Goal: Navigation & Orientation: Find specific page/section

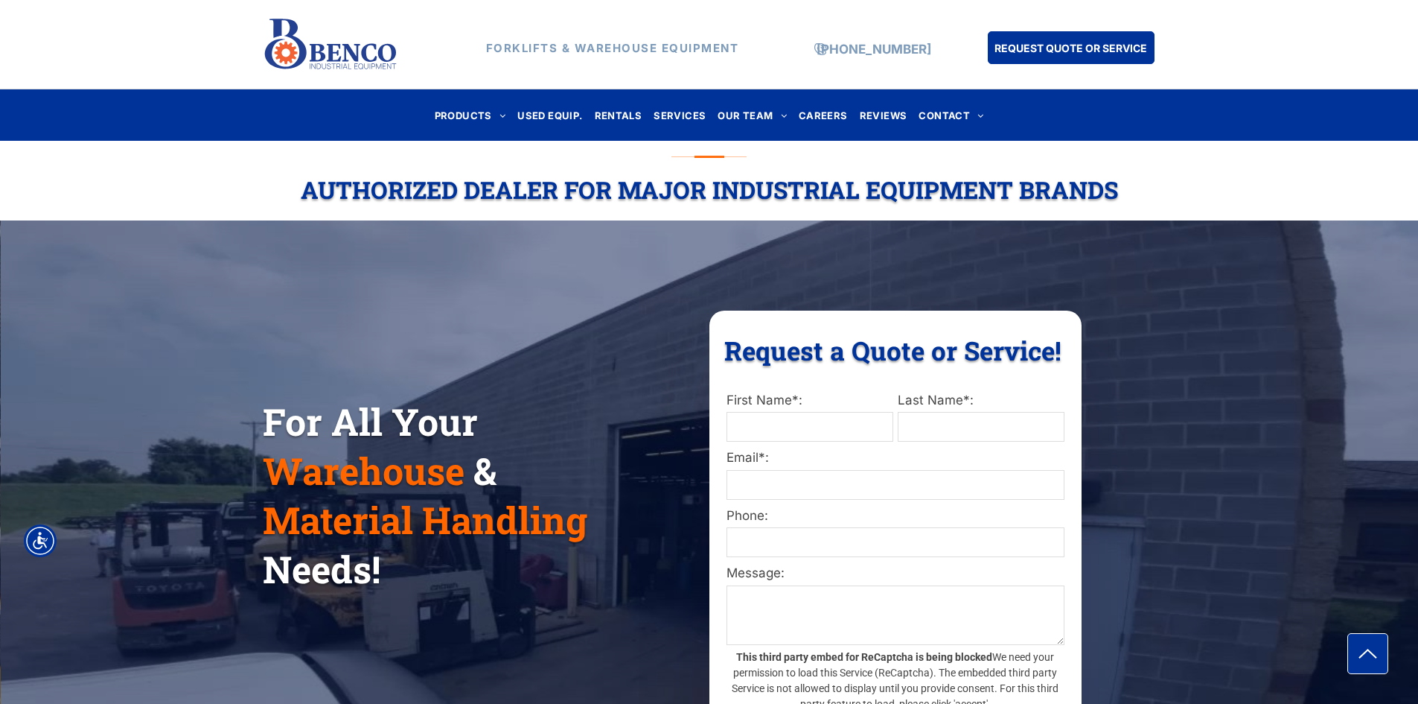
click at [633, 322] on div "For All Your Warehouse & Material Handling Needs! Request a Quote or Service! R…" at bounding box center [710, 491] width 894 height 360
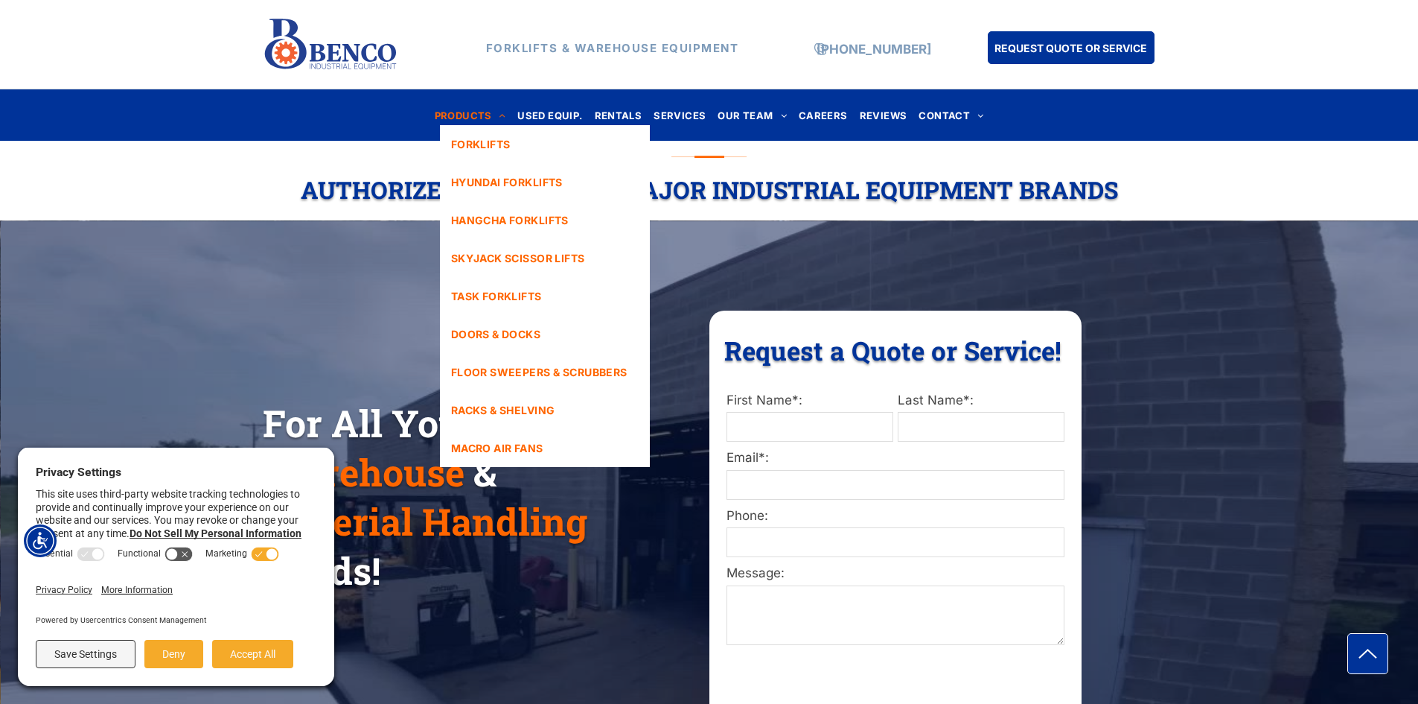
click at [491, 115] on span "PRODUCTS" at bounding box center [470, 115] width 71 height 20
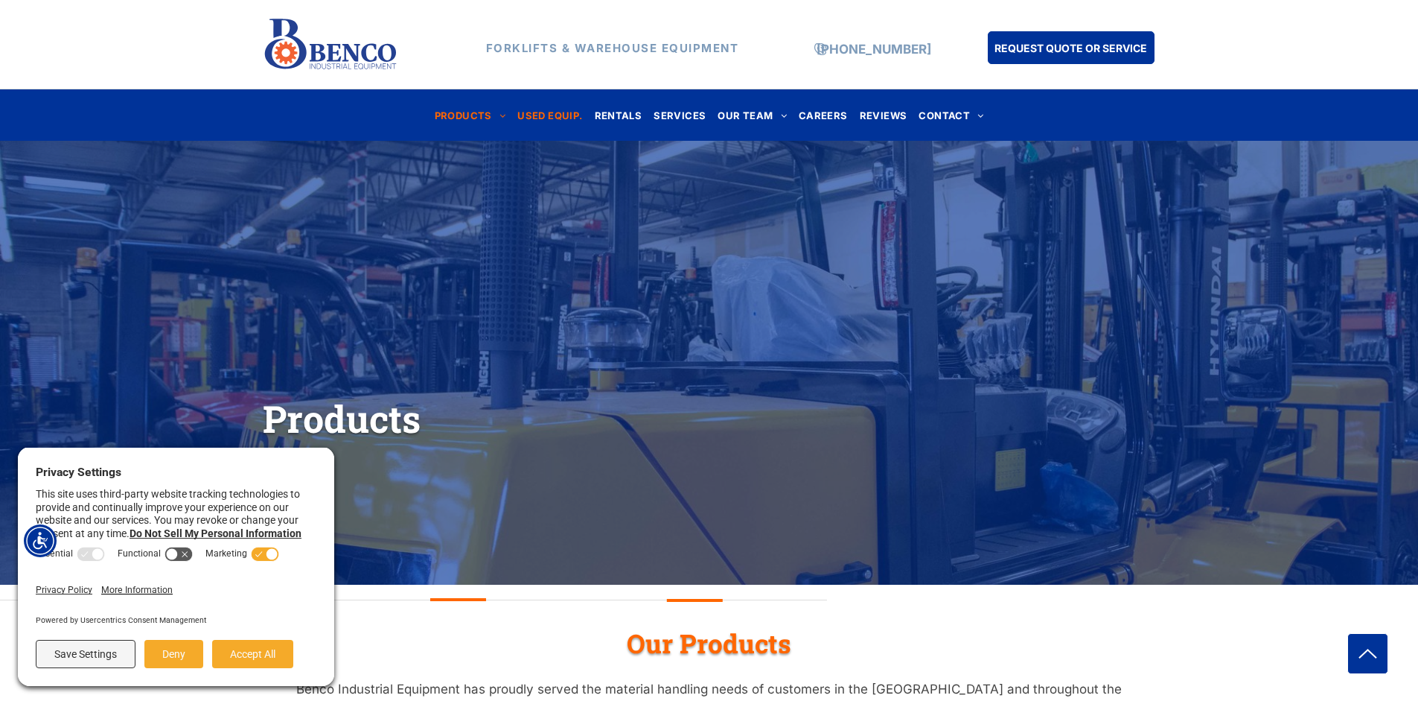
click at [582, 116] on span "USED EQUIP." at bounding box center [550, 115] width 65 height 20
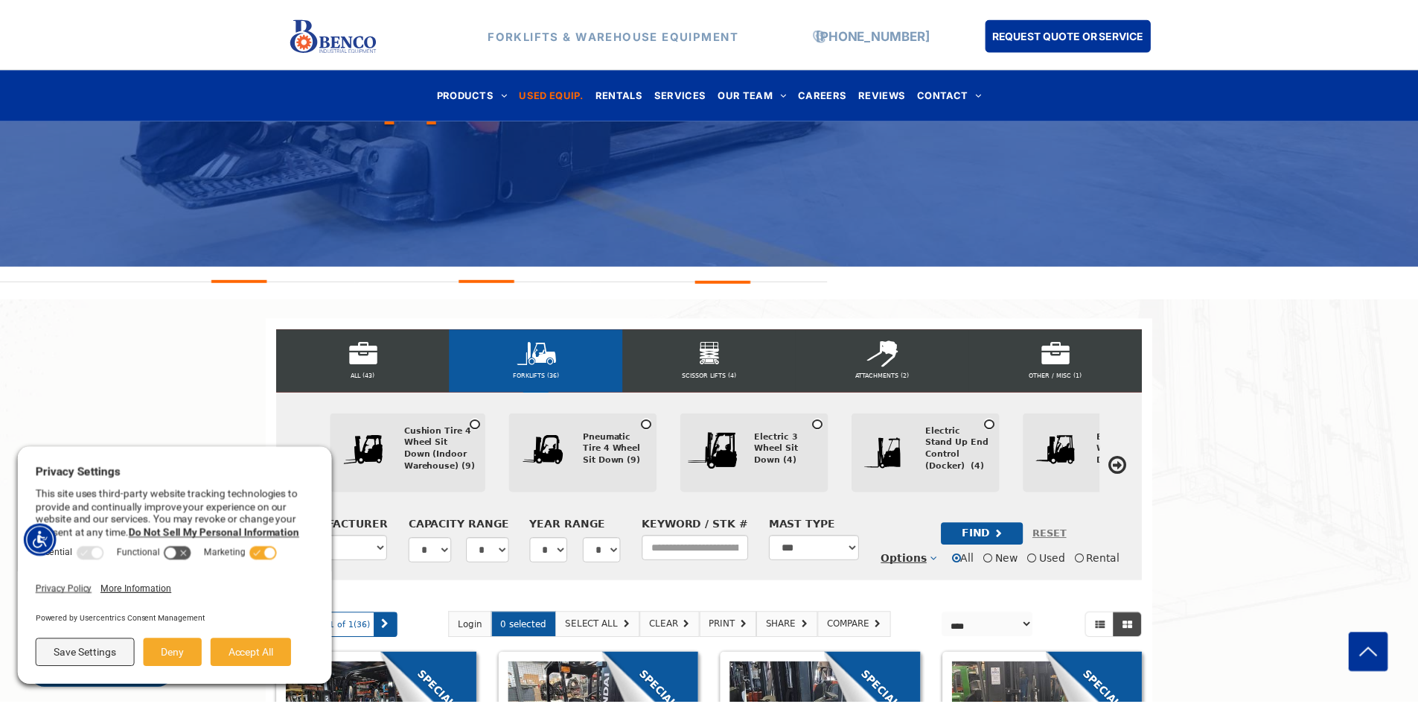
scroll to position [165, 0]
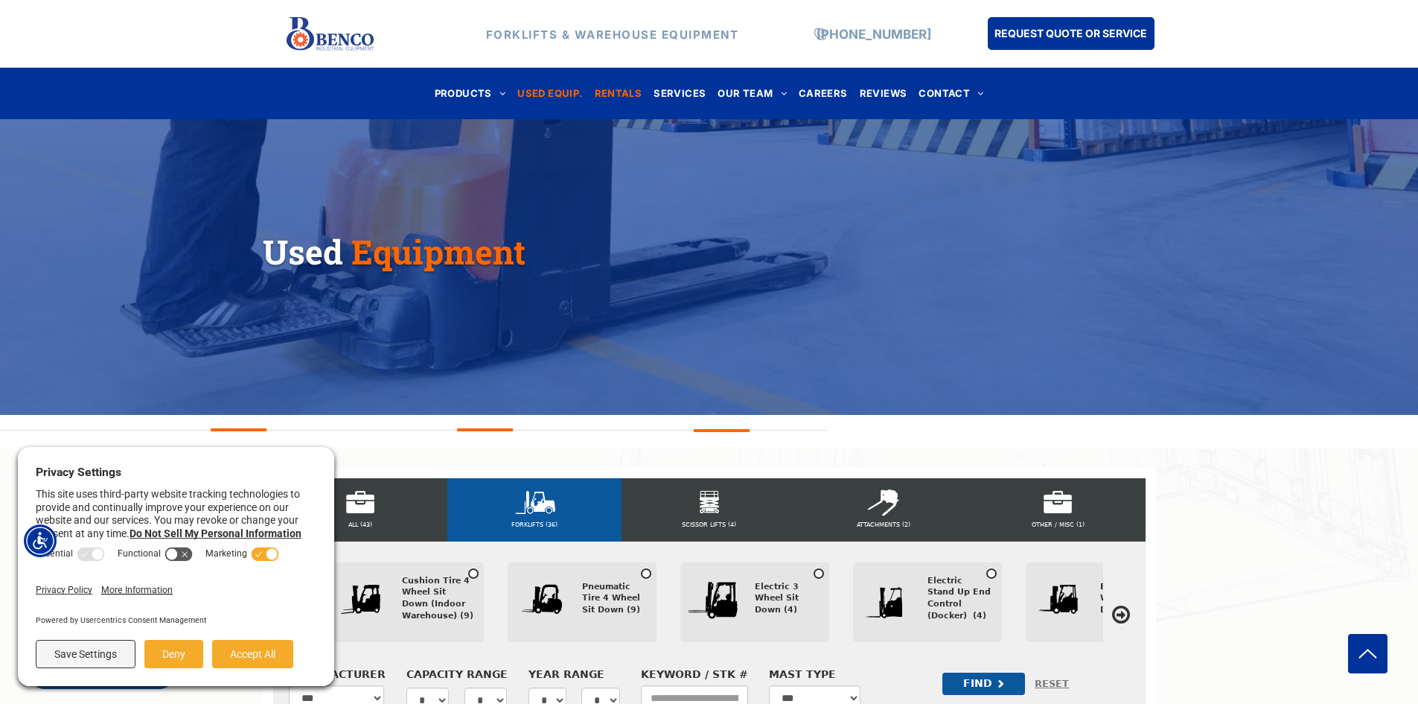
click at [626, 92] on span "RENTALS" at bounding box center [619, 93] width 48 height 20
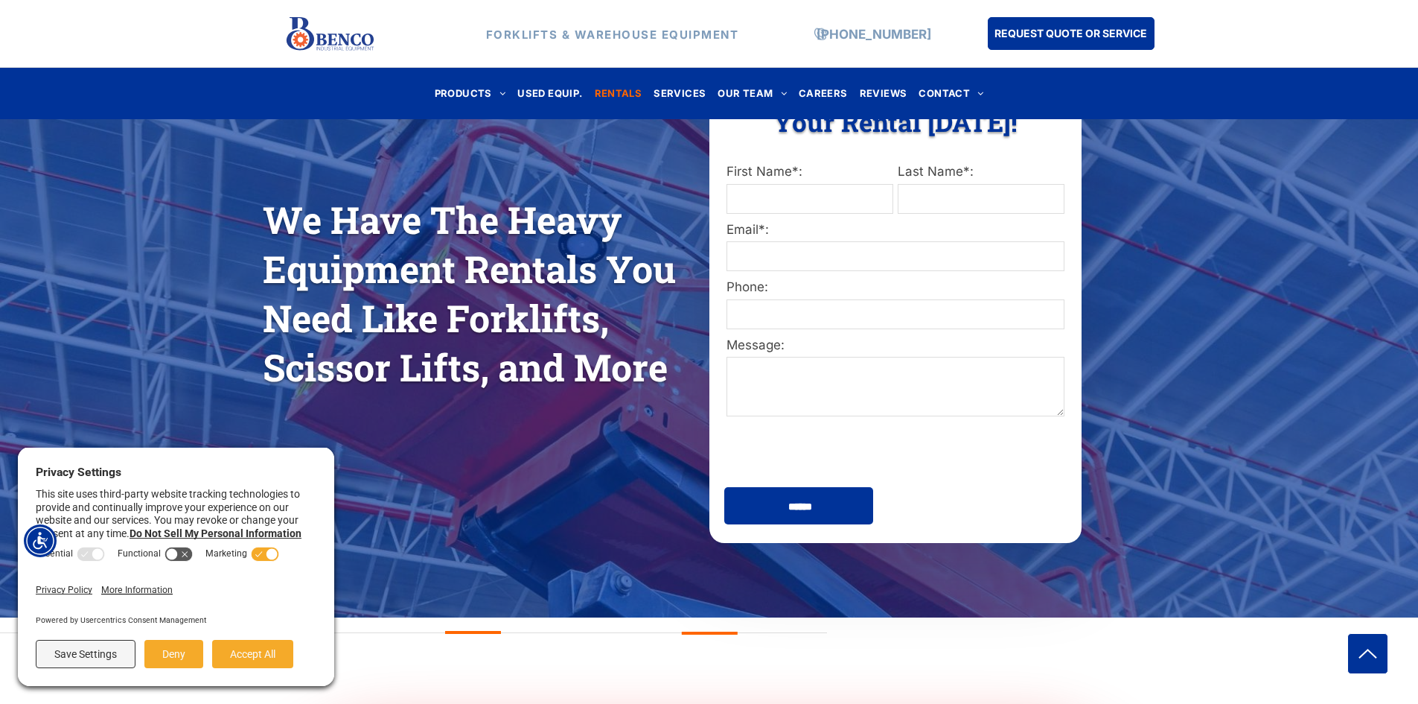
scroll to position [298, 0]
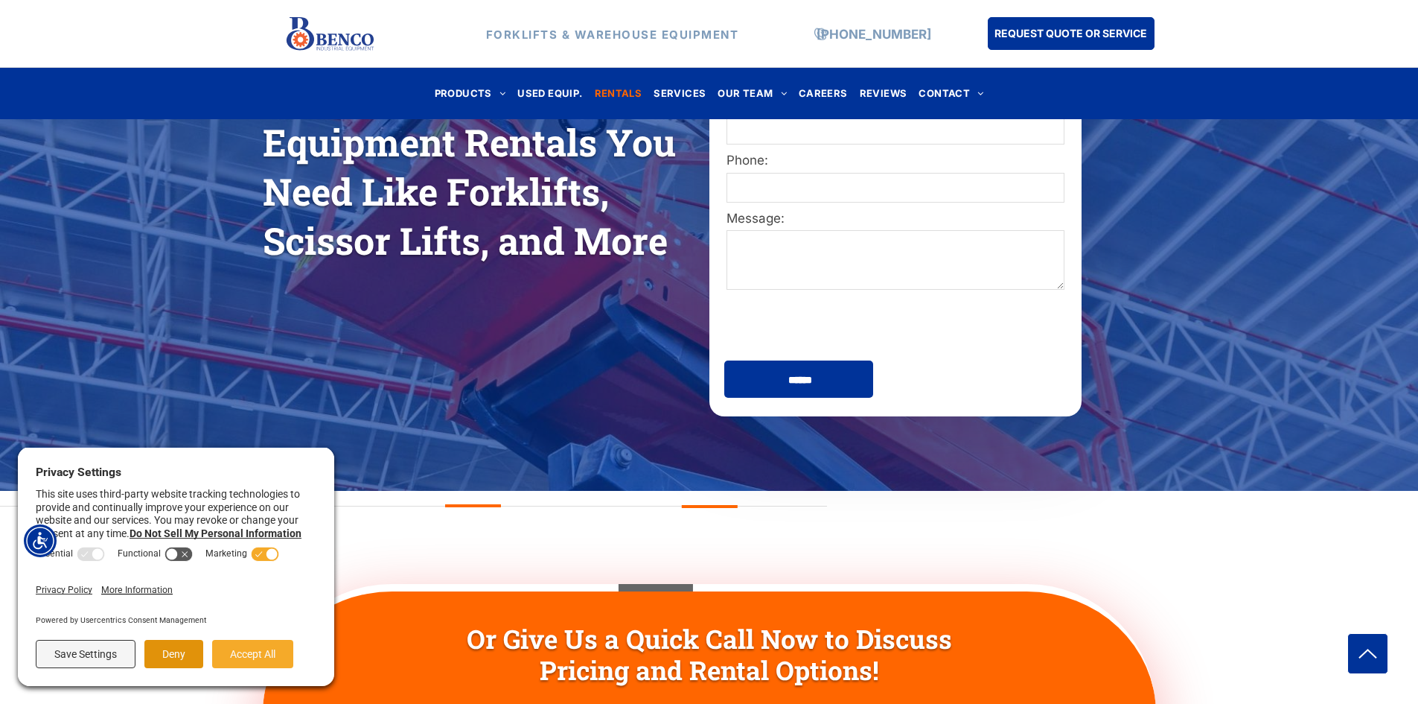
click at [165, 658] on button "Deny" at bounding box center [173, 654] width 59 height 28
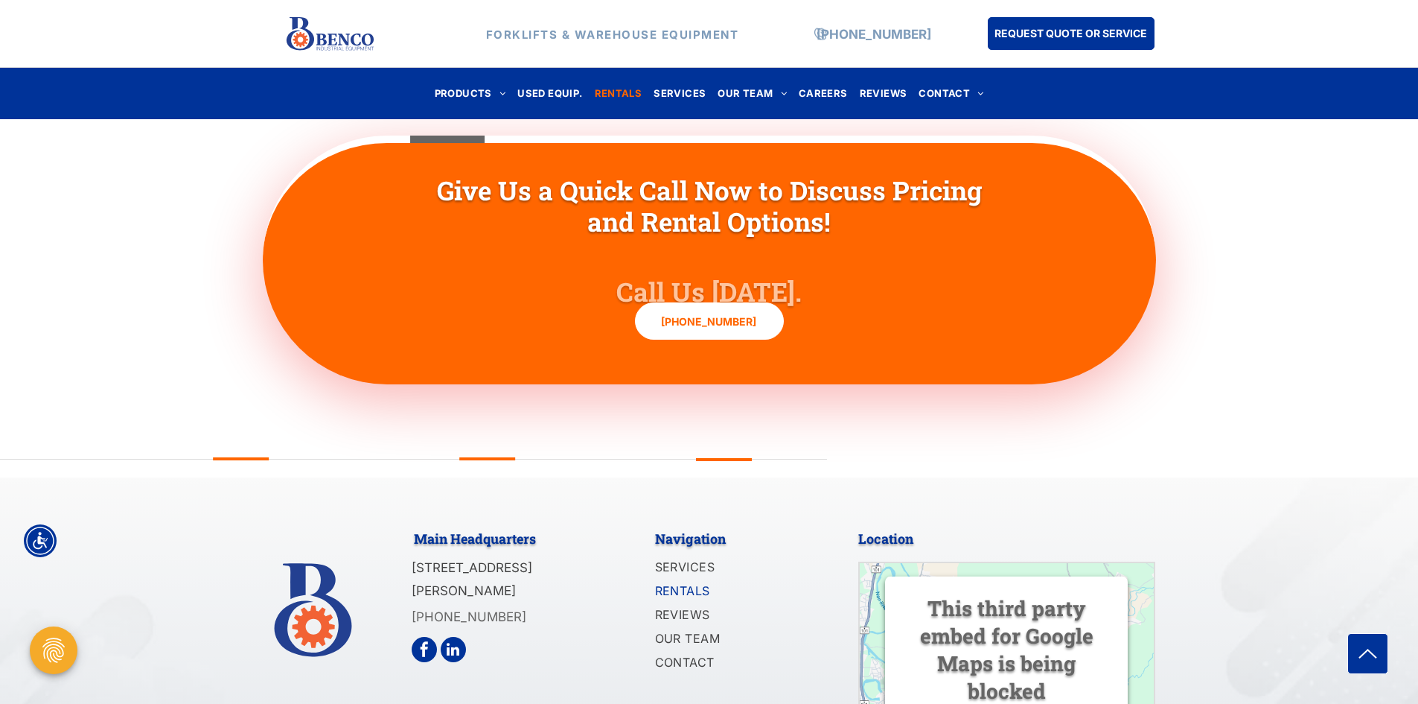
scroll to position [4582, 0]
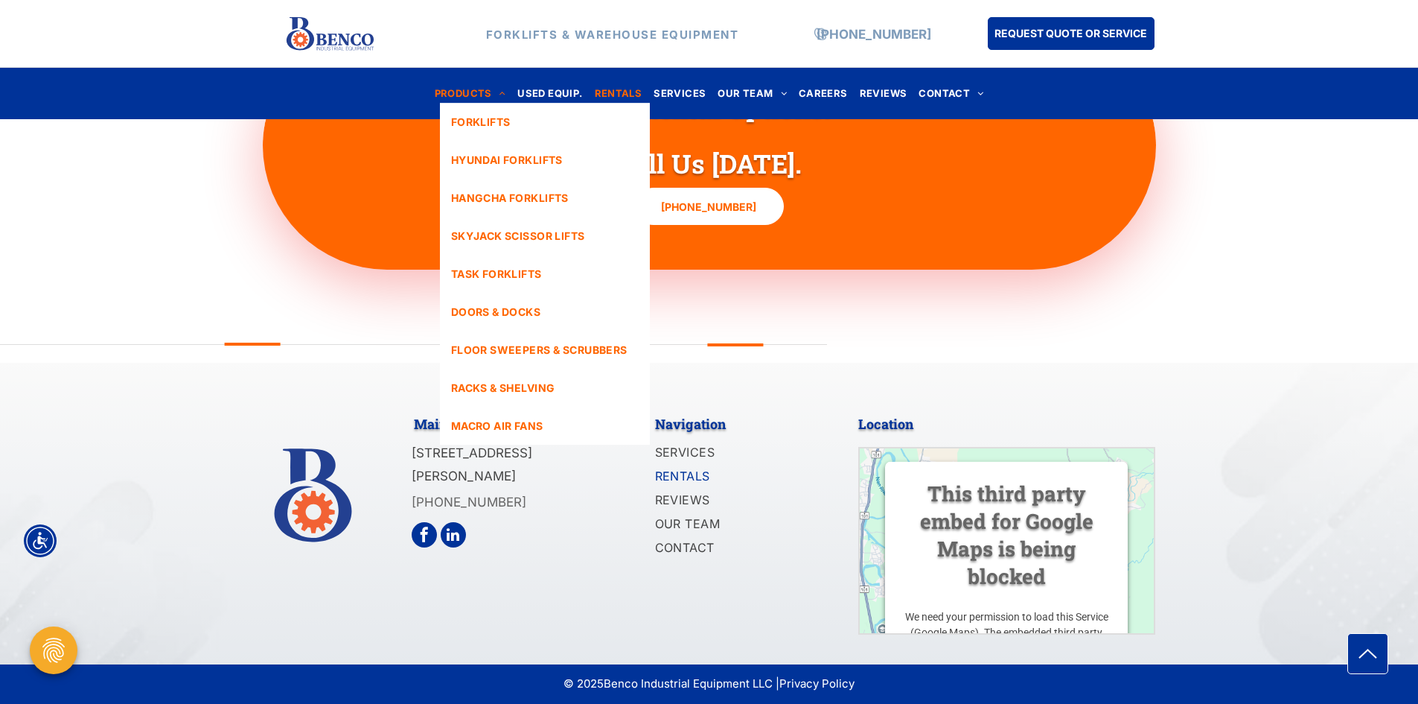
click at [485, 98] on span "PRODUCTS" at bounding box center [470, 93] width 71 height 20
